Goal: Transaction & Acquisition: Purchase product/service

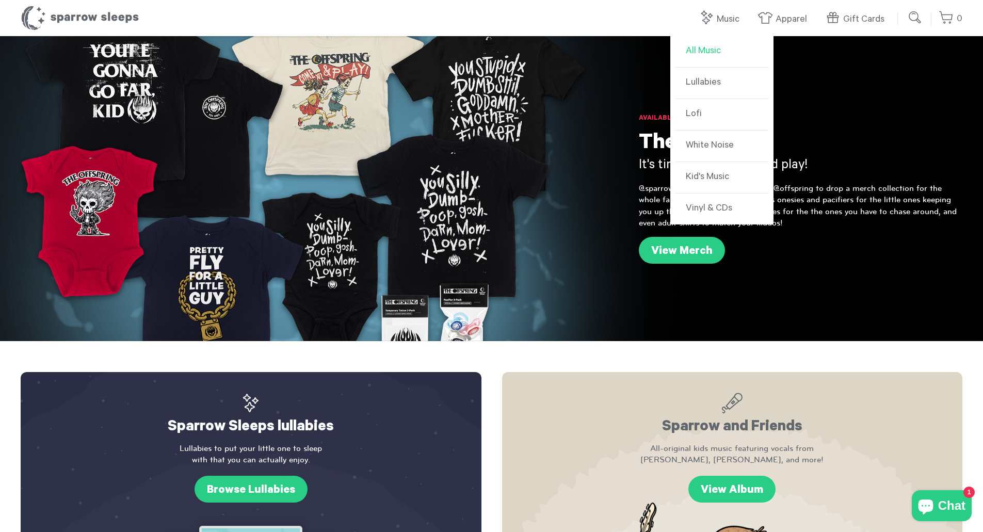
click at [715, 52] on link "All Music" at bounding box center [721, 51] width 93 height 31
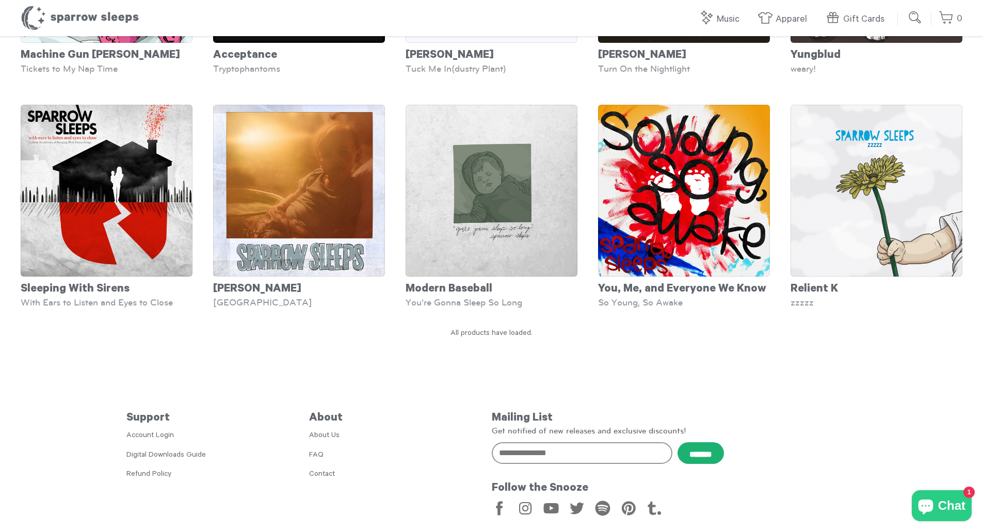
scroll to position [4790, 0]
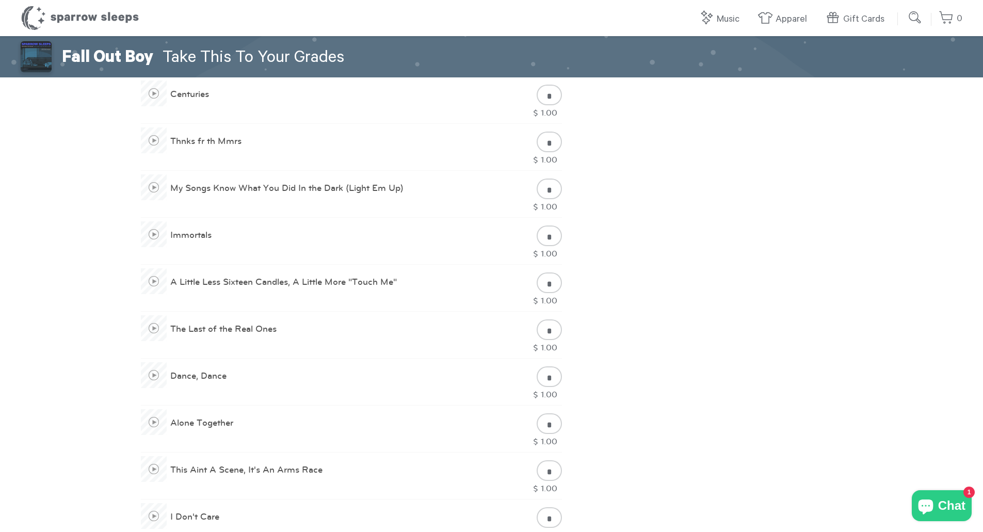
scroll to position [722, 0]
